Goal: Task Accomplishment & Management: Manage account settings

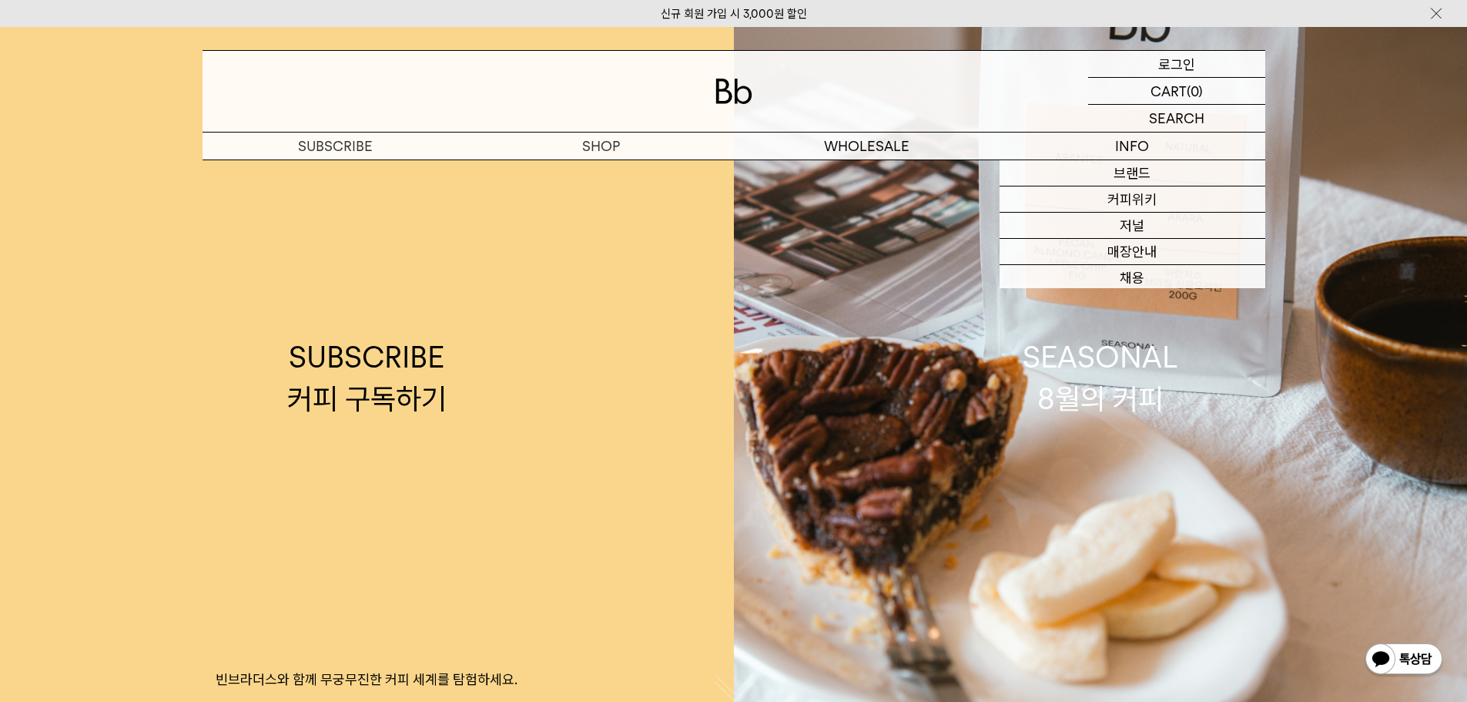
drag, startPoint x: 1199, startPoint y: 59, endPoint x: 1297, endPoint y: 119, distance: 114.8
click at [1199, 59] on div "LOGIN 로그인" at bounding box center [1176, 64] width 177 height 26
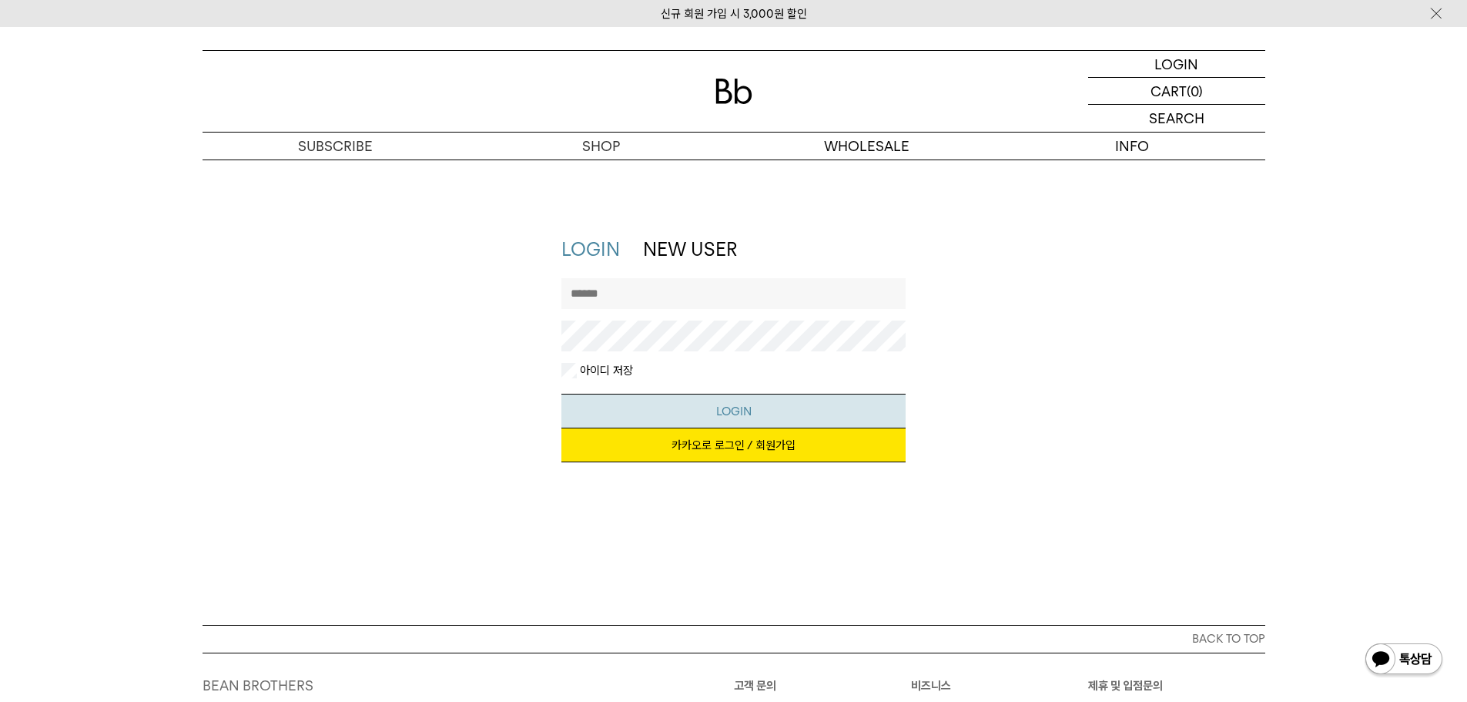
type input "**********"
drag, startPoint x: 876, startPoint y: 403, endPoint x: 957, endPoint y: 418, distance: 82.3
click at [876, 403] on button "LOGIN" at bounding box center [733, 410] width 344 height 35
click at [1196, 508] on div "**********" at bounding box center [733, 391] width 1467 height 465
click at [848, 450] on link "카카오로 로그인 / 회원가입" at bounding box center [733, 445] width 344 height 34
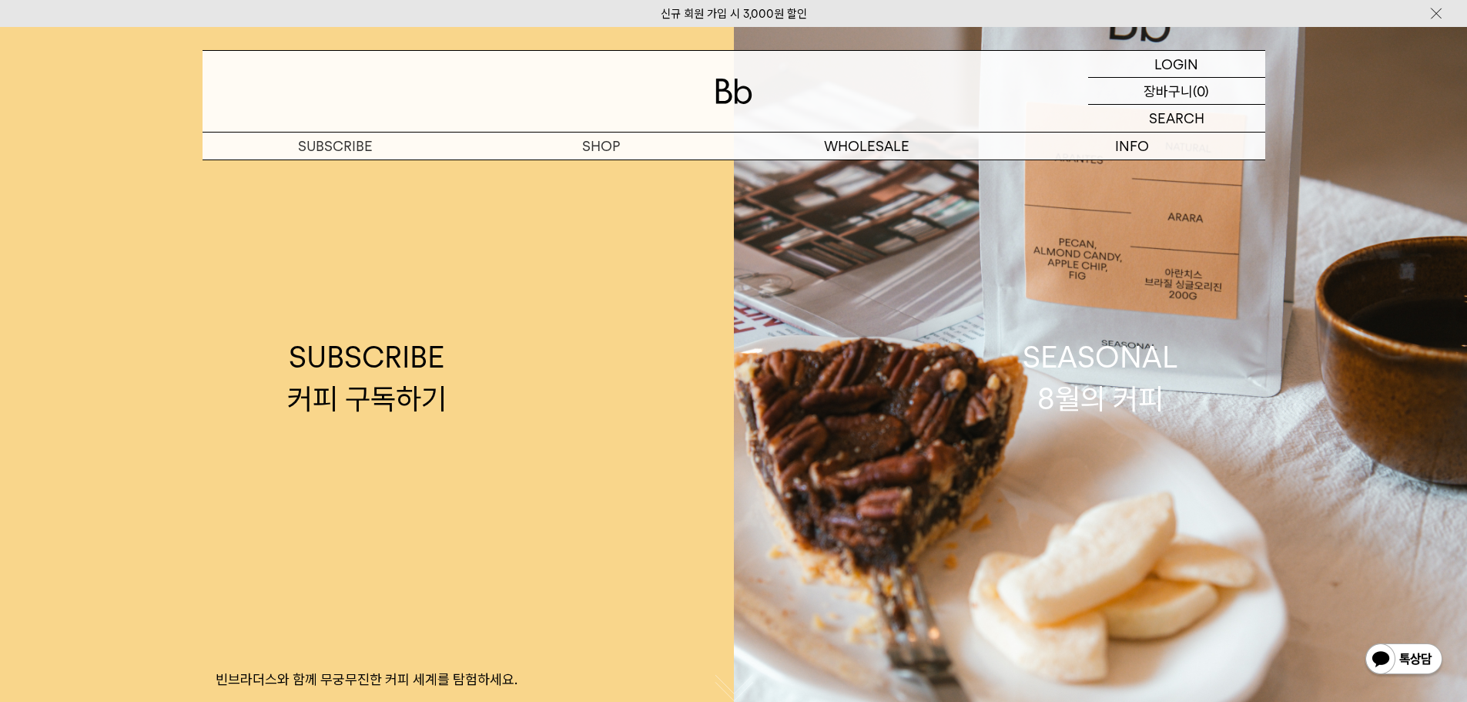
drag, startPoint x: 1194, startPoint y: 94, endPoint x: 1204, endPoint y: 95, distance: 10.8
click at [1194, 93] on p "(0)" at bounding box center [1201, 91] width 16 height 26
click at [1184, 97] on p "장바구니" at bounding box center [1168, 91] width 49 height 26
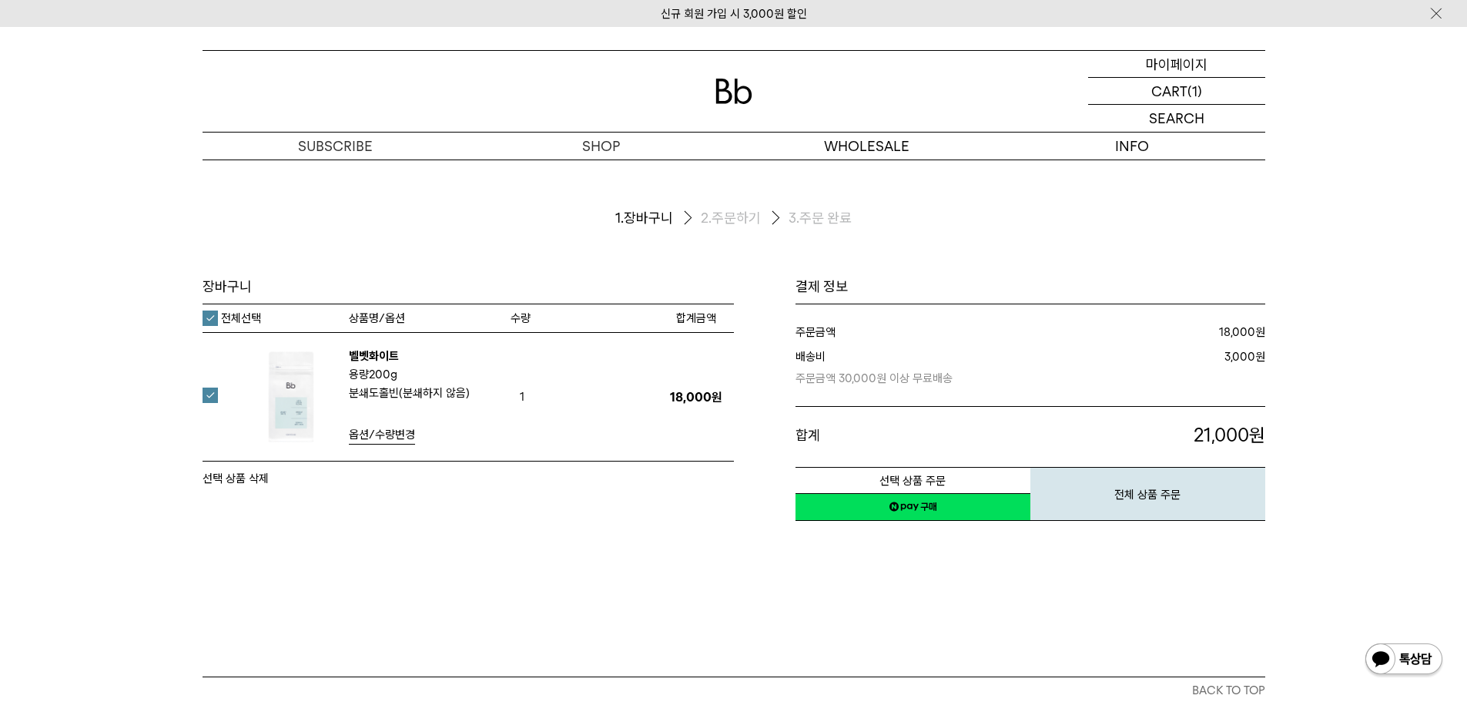
click at [1201, 62] on p "마이페이지" at bounding box center [1177, 64] width 62 height 26
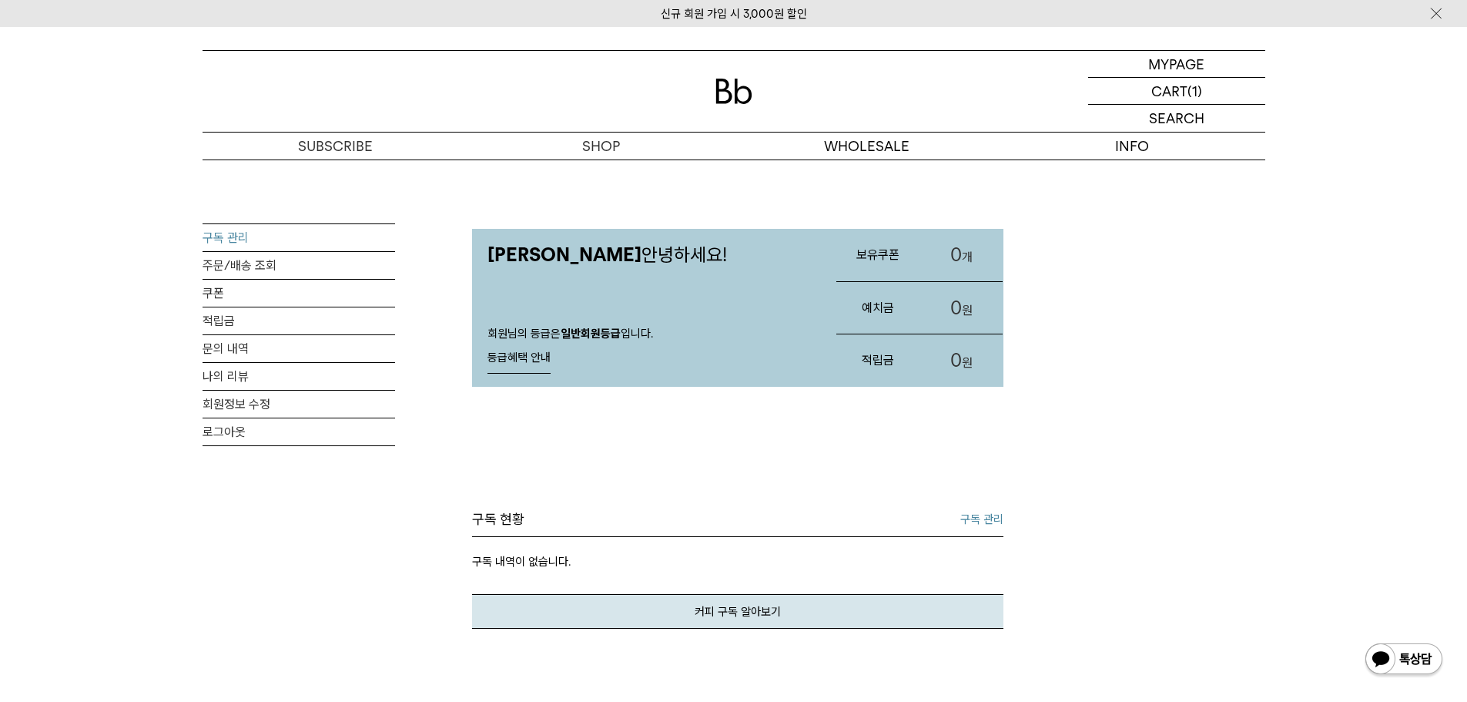
click at [239, 236] on link "구독 관리" at bounding box center [299, 237] width 193 height 27
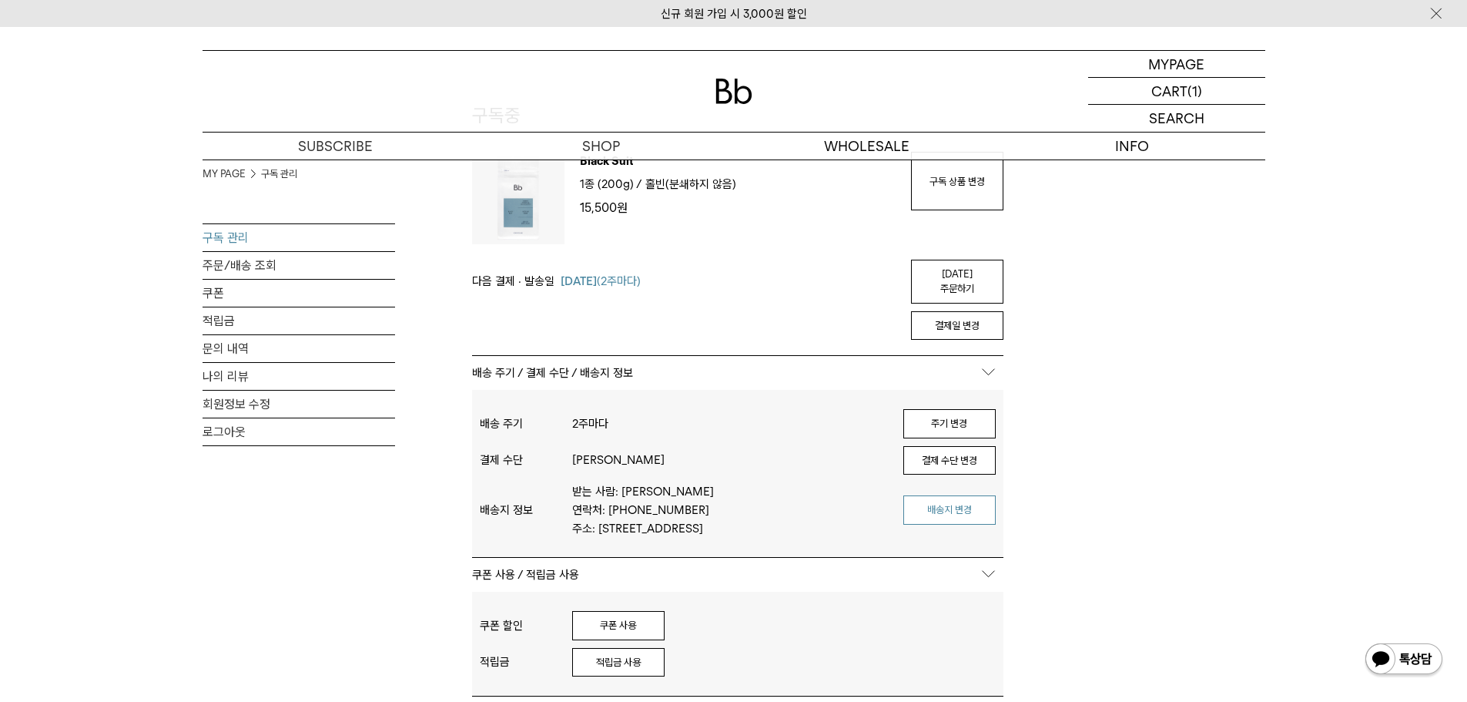
scroll to position [154, 0]
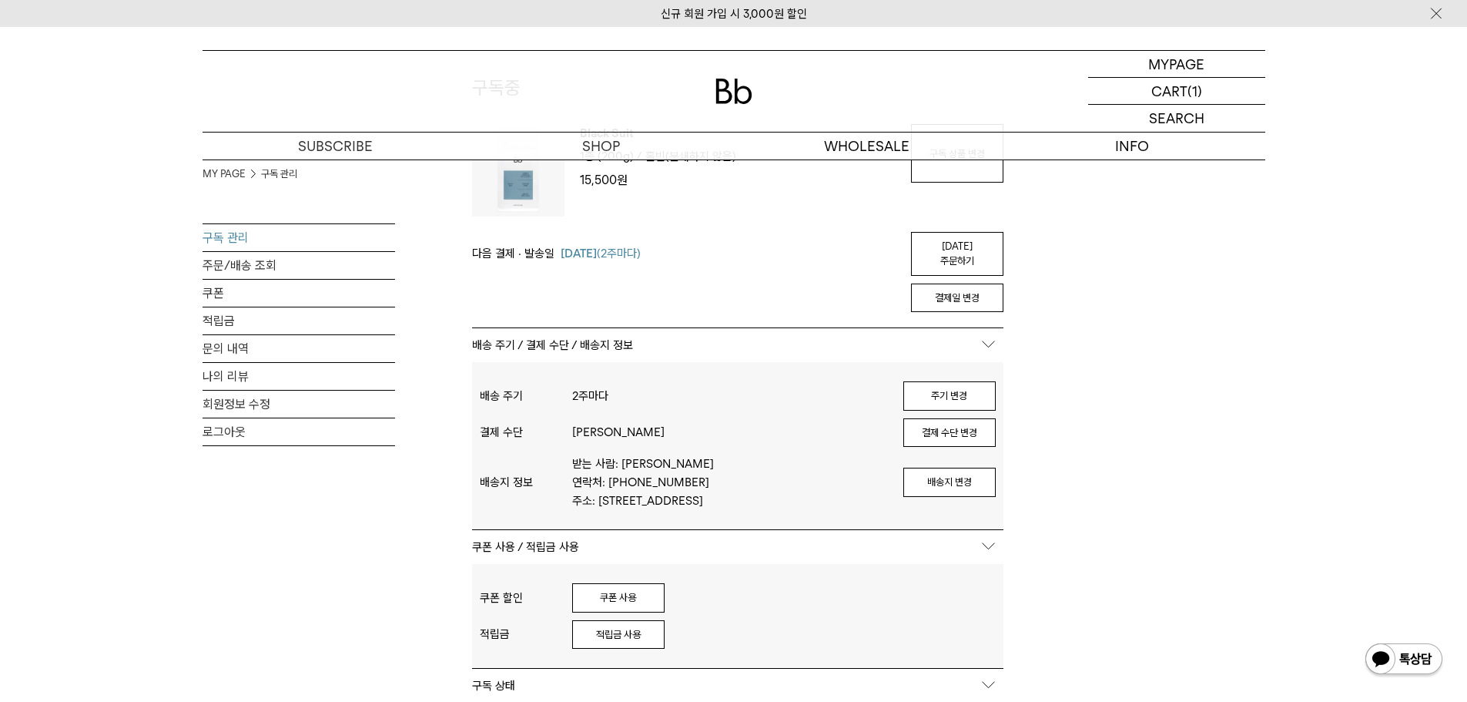
type input "**********"
click at [1106, 483] on div "MY PAGE 구독 관리 구독 관리 주문/배송 조회 쿠폰 적립금 문의 내역 나의 리뷰 회원정보 수정 로그아웃 구독중 구독 번호 : 53975 …" at bounding box center [734, 558] width 1063 height 1107
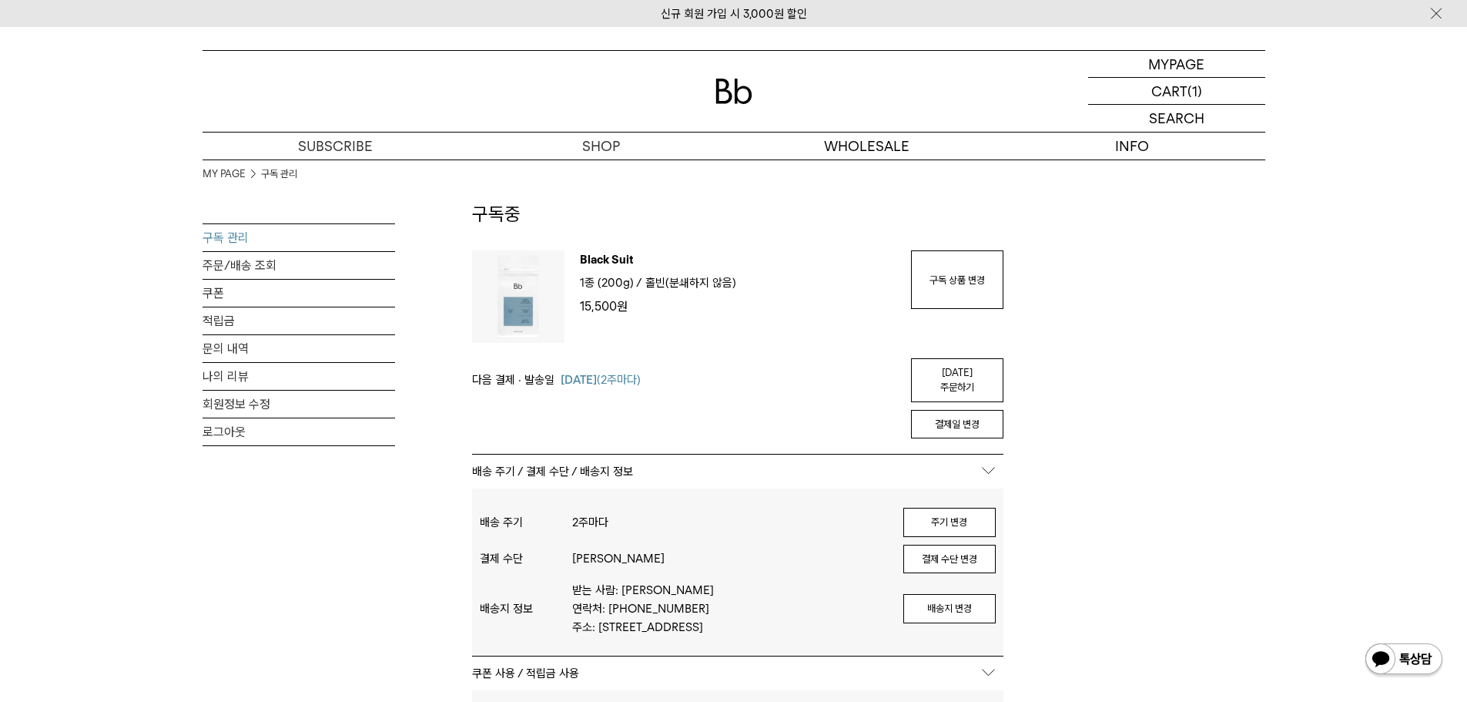
scroll to position [0, 0]
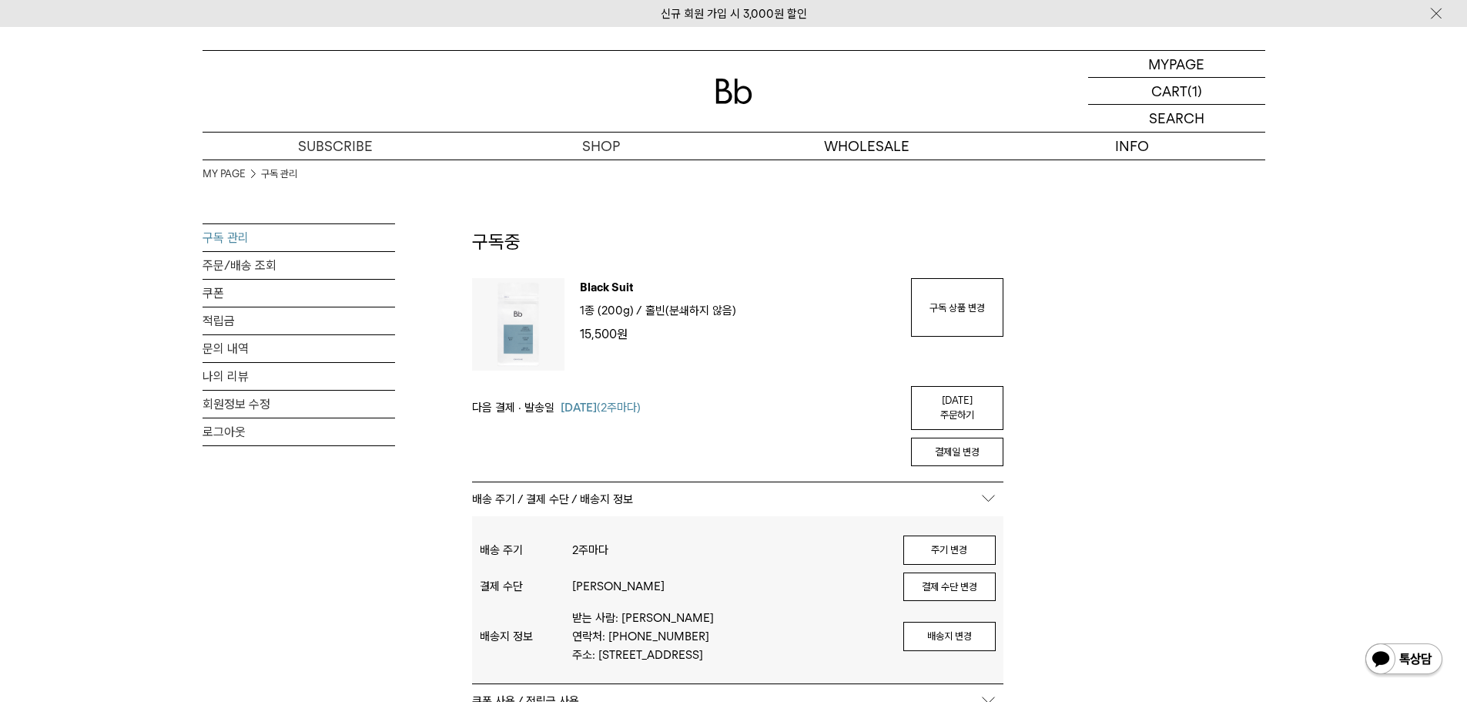
click at [1114, 478] on div "MY PAGE 구독 관리 구독 관리 주문/배송 조회 쿠폰 적립금 문의 내역 나의 리뷰 회원정보 수정 로그아웃 구독중 구독 번호 : 53975 …" at bounding box center [734, 712] width 1063 height 1107
click at [730, 92] on img at bounding box center [733, 91] width 37 height 25
